Goal: Navigation & Orientation: Find specific page/section

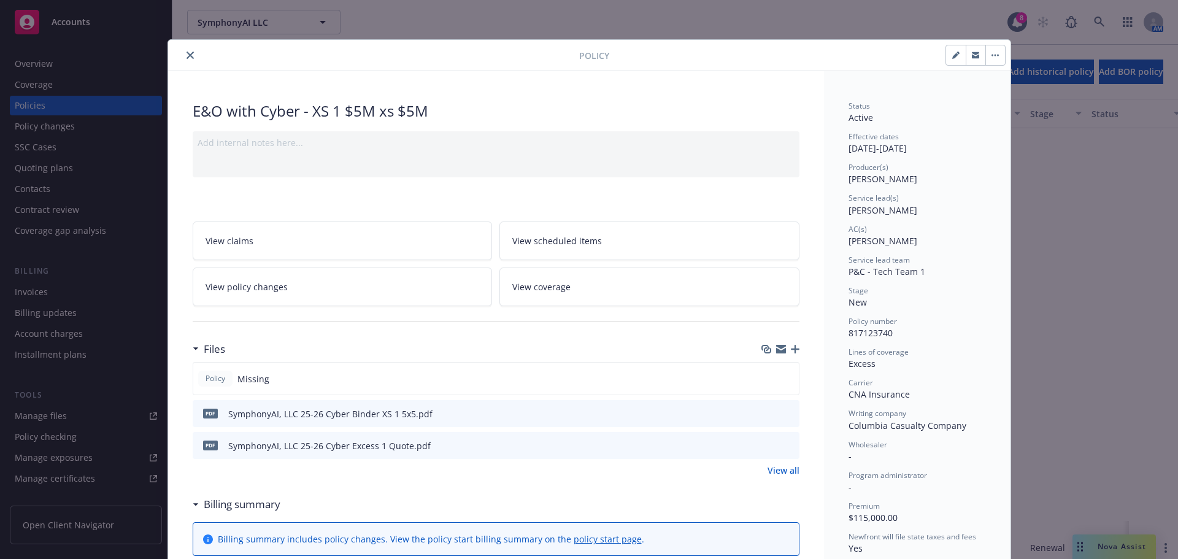
scroll to position [444, 0]
click at [183, 60] on button "close" at bounding box center [190, 55] width 15 height 15
